Goal: Find contact information: Obtain details needed to contact an individual or organization

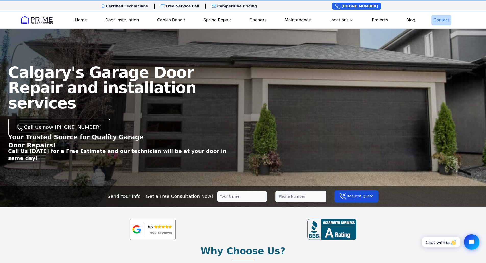
click at [441, 22] on link "Contact" at bounding box center [441, 20] width 20 height 10
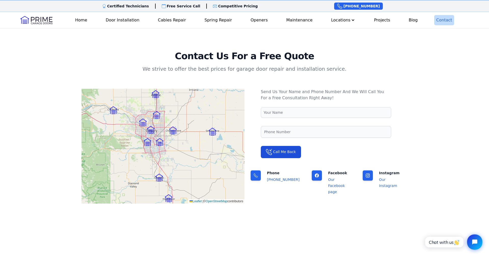
click at [158, 143] on img at bounding box center [160, 142] width 8 height 8
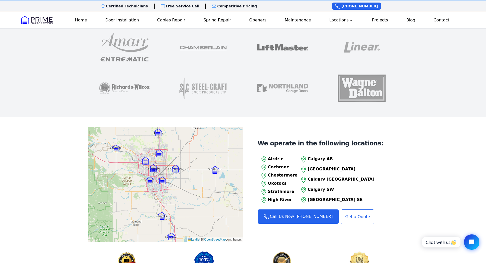
scroll to position [473, 0]
